Goal: Information Seeking & Learning: Check status

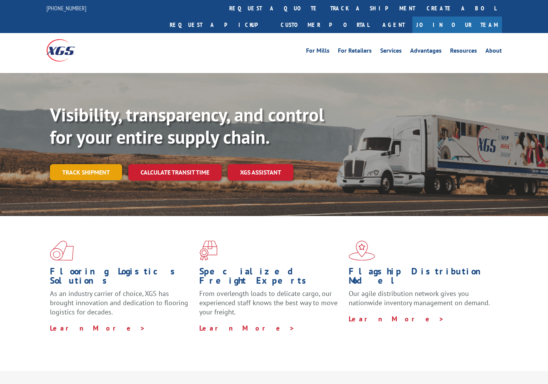
click at [92, 164] on link "Track shipment" at bounding box center [86, 172] width 72 height 16
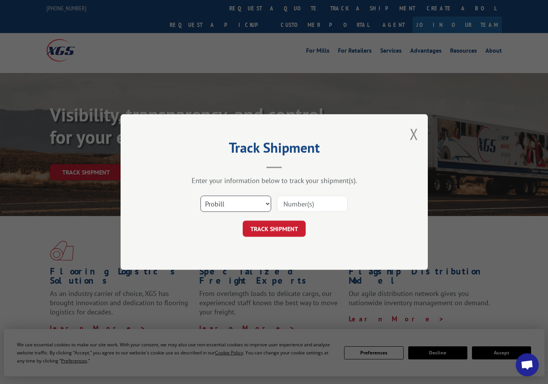
select select "bol"
click at [290, 202] on input at bounding box center [312, 204] width 71 height 16
paste input "0501213"
type input "0501213"
click at [268, 232] on button "TRACK SHIPMENT" at bounding box center [274, 229] width 63 height 16
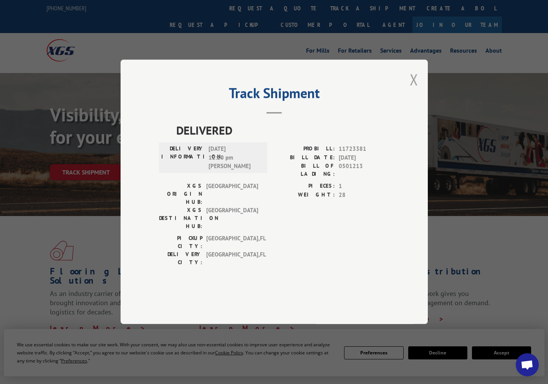
click at [411, 90] on button "Close modal" at bounding box center [414, 79] width 8 height 20
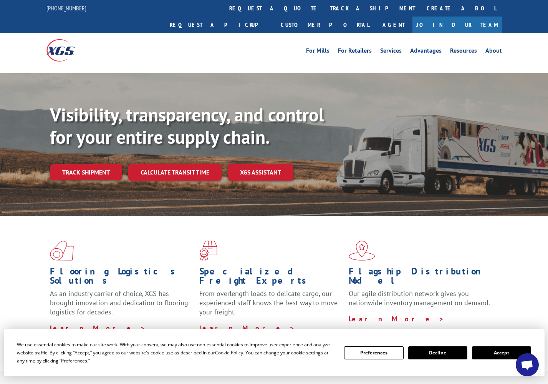
click at [102, 164] on link "Track shipment" at bounding box center [86, 172] width 72 height 16
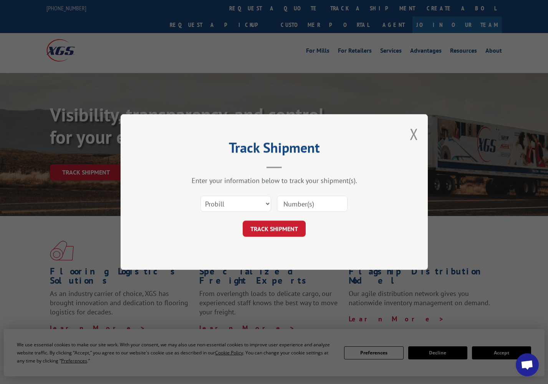
click at [292, 204] on input at bounding box center [312, 204] width 71 height 16
paste input "17688606"
type input "17688606"
click at [273, 235] on button "TRACK SHIPMENT" at bounding box center [274, 229] width 63 height 16
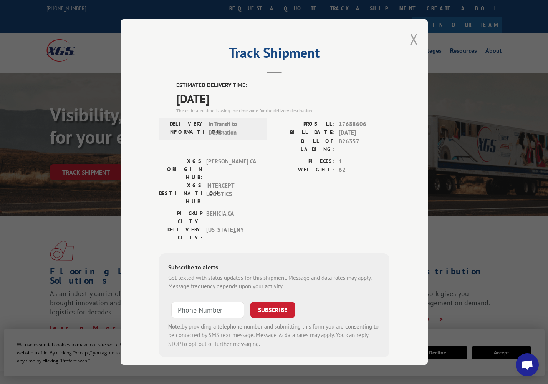
scroll to position [2, 0]
click at [413, 40] on button "Close modal" at bounding box center [414, 39] width 8 height 20
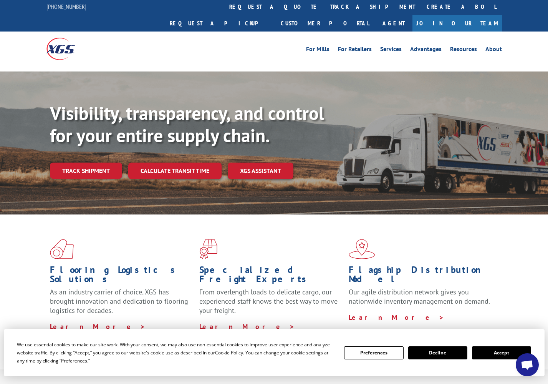
scroll to position [2, 0]
